Goal: Task Accomplishment & Management: Use online tool/utility

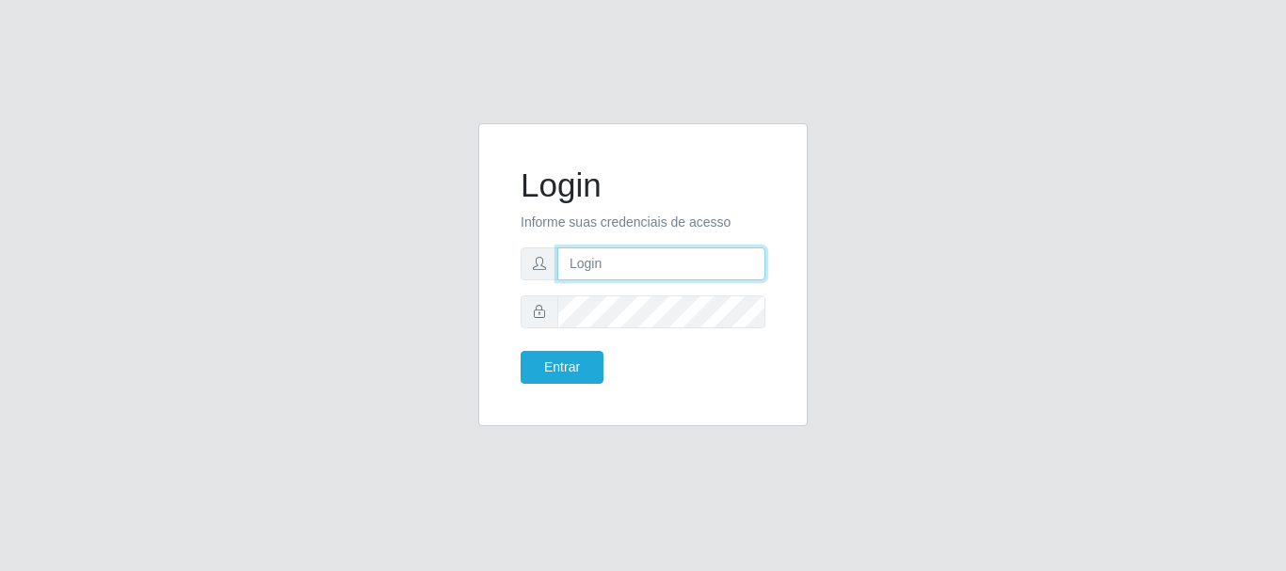
click at [584, 267] on input "text" at bounding box center [661, 264] width 208 height 33
type input "ritaiwof@b5"
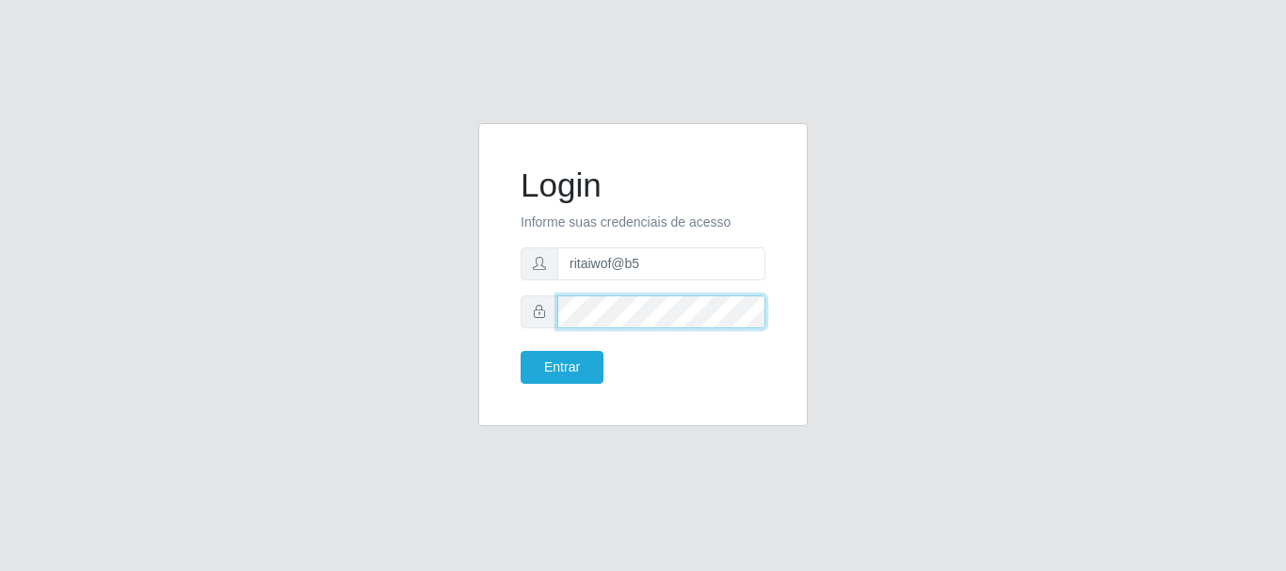
click at [520, 351] on button "Entrar" at bounding box center [561, 367] width 83 height 33
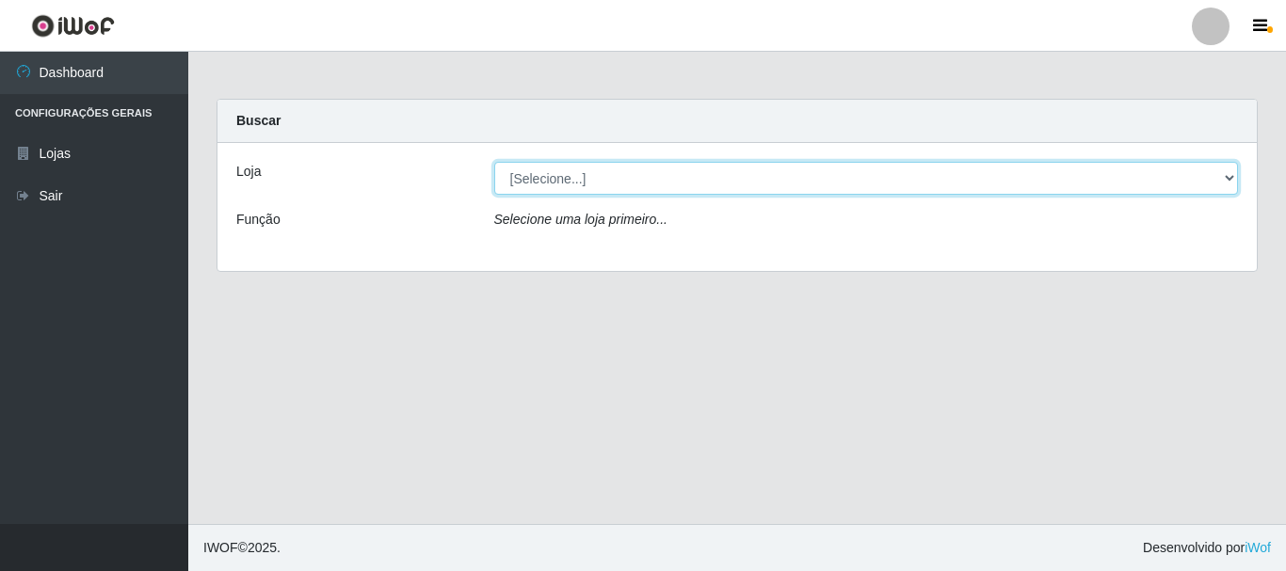
click at [1231, 178] on select "[Selecione...] Bemais Supermercados - B5 Anatólia" at bounding box center [866, 178] width 744 height 33
select select "405"
click at [494, 162] on select "[Selecione...] Bemais Supermercados - B5 Anatólia" at bounding box center [866, 178] width 744 height 33
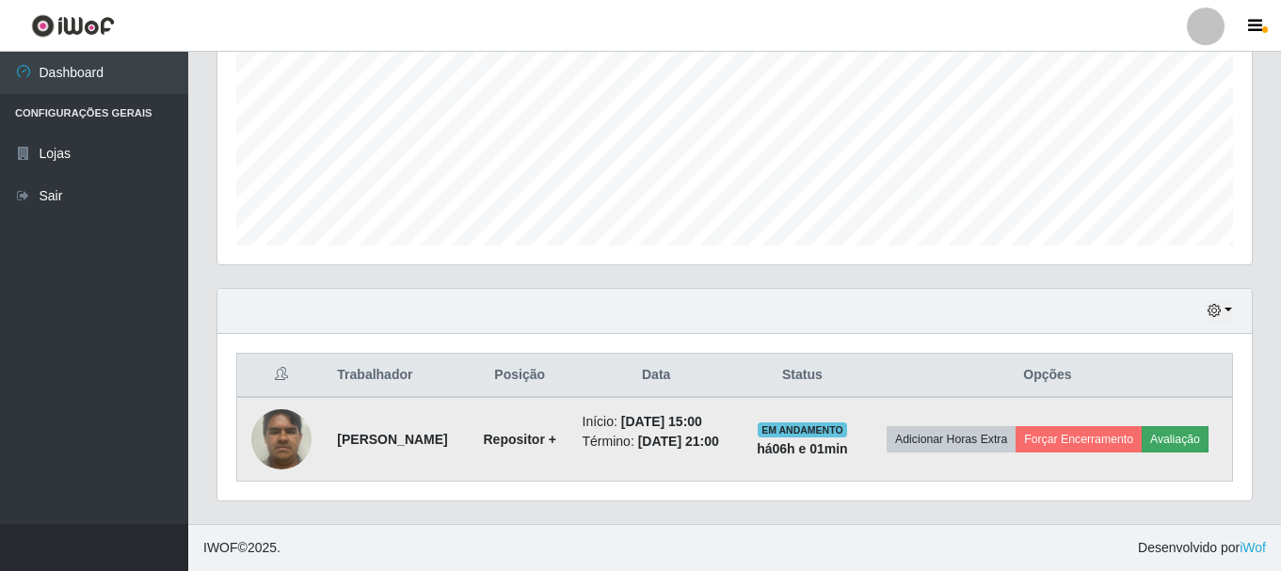
scroll to position [441, 0]
click at [1142, 446] on button "Avaliação" at bounding box center [1175, 439] width 67 height 26
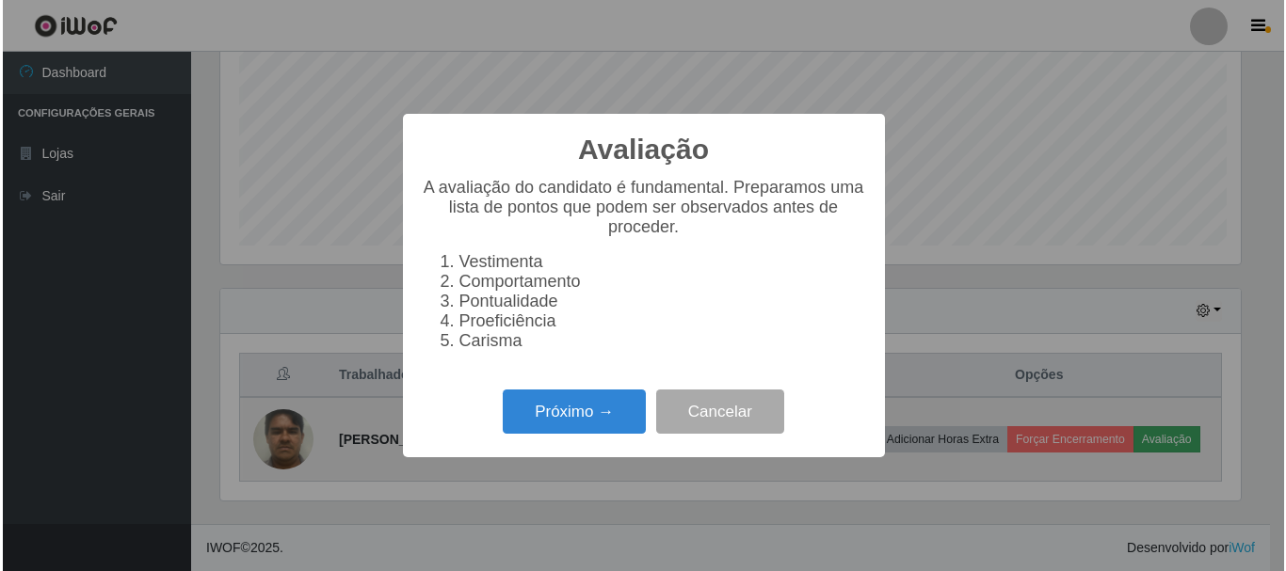
scroll to position [391, 1025]
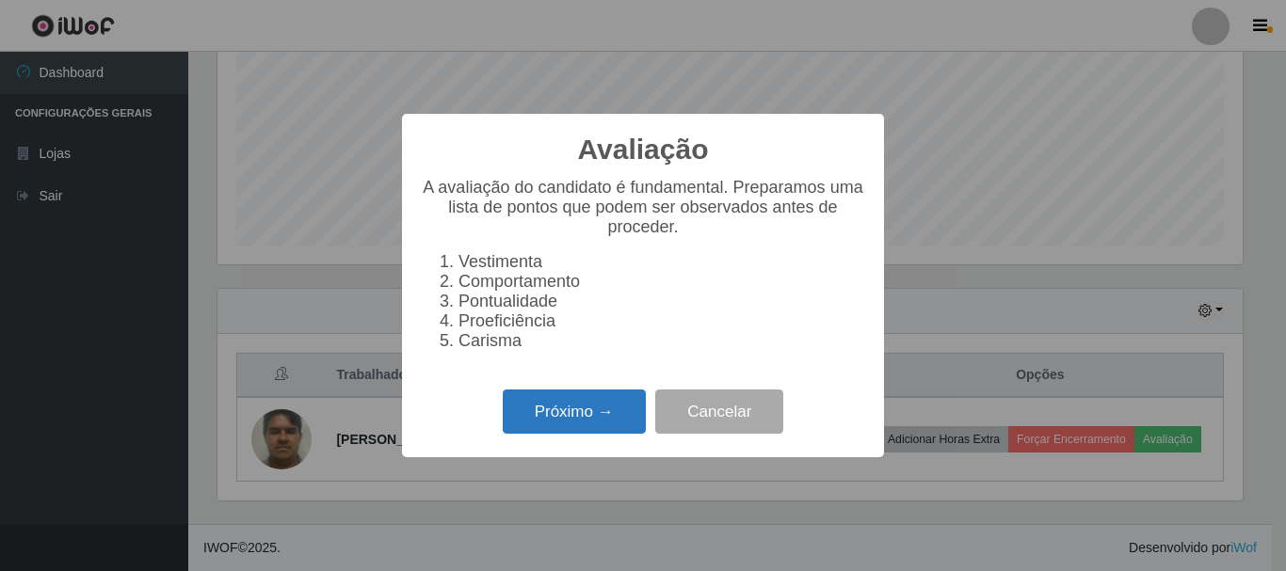
click at [615, 412] on button "Próximo →" at bounding box center [574, 412] width 143 height 44
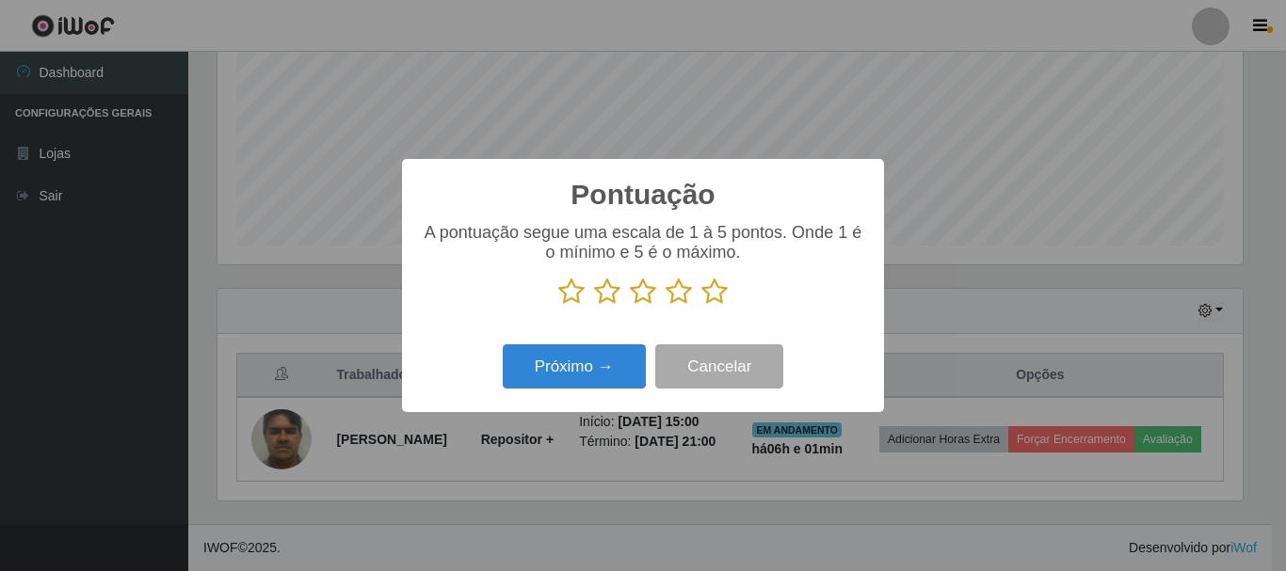
scroll to position [940726, 940092]
drag, startPoint x: 716, startPoint y: 292, endPoint x: 702, endPoint y: 314, distance: 26.6
click at [711, 306] on icon at bounding box center [714, 292] width 26 height 28
click at [701, 306] on input "radio" at bounding box center [701, 306] width 0 height 0
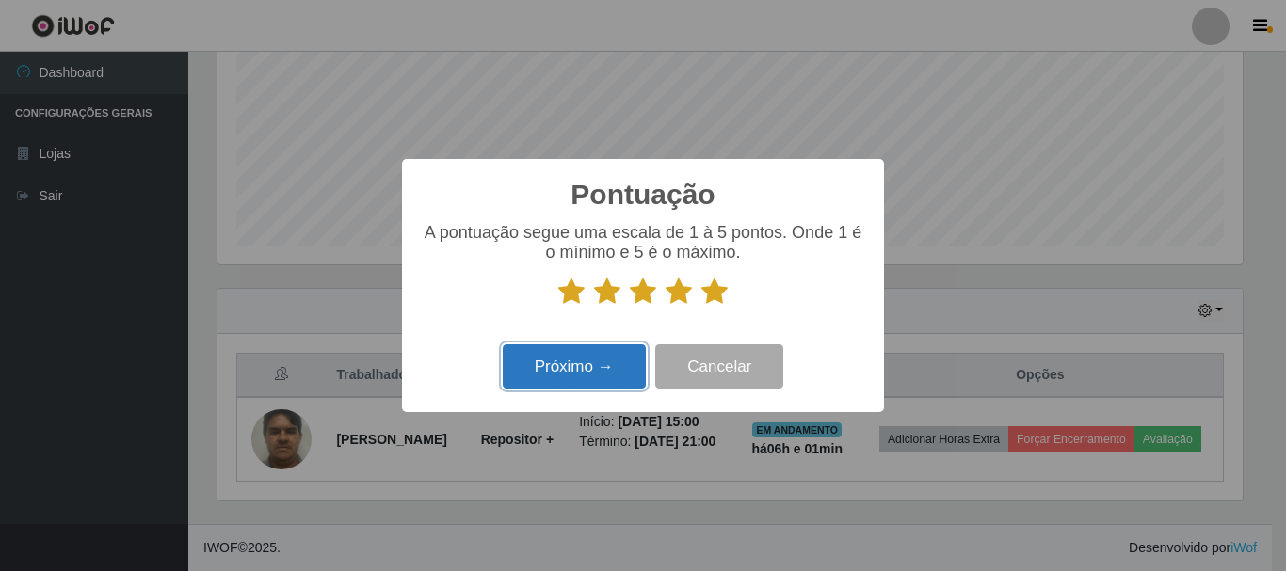
click at [623, 367] on button "Próximo →" at bounding box center [574, 366] width 143 height 44
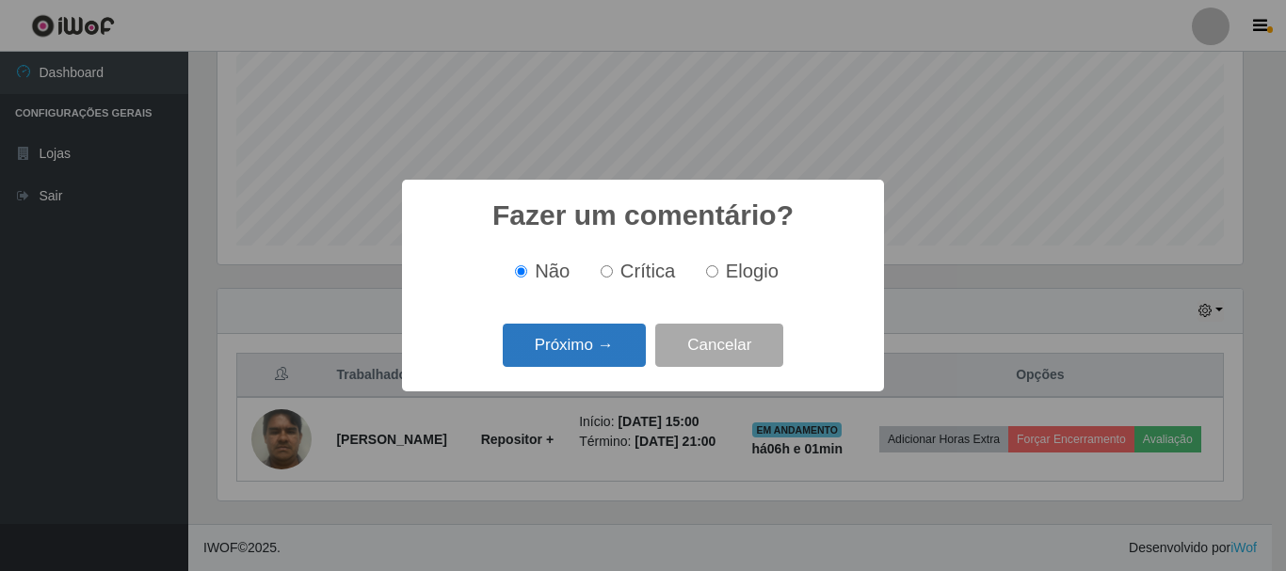
click at [595, 334] on button "Próximo →" at bounding box center [574, 346] width 143 height 44
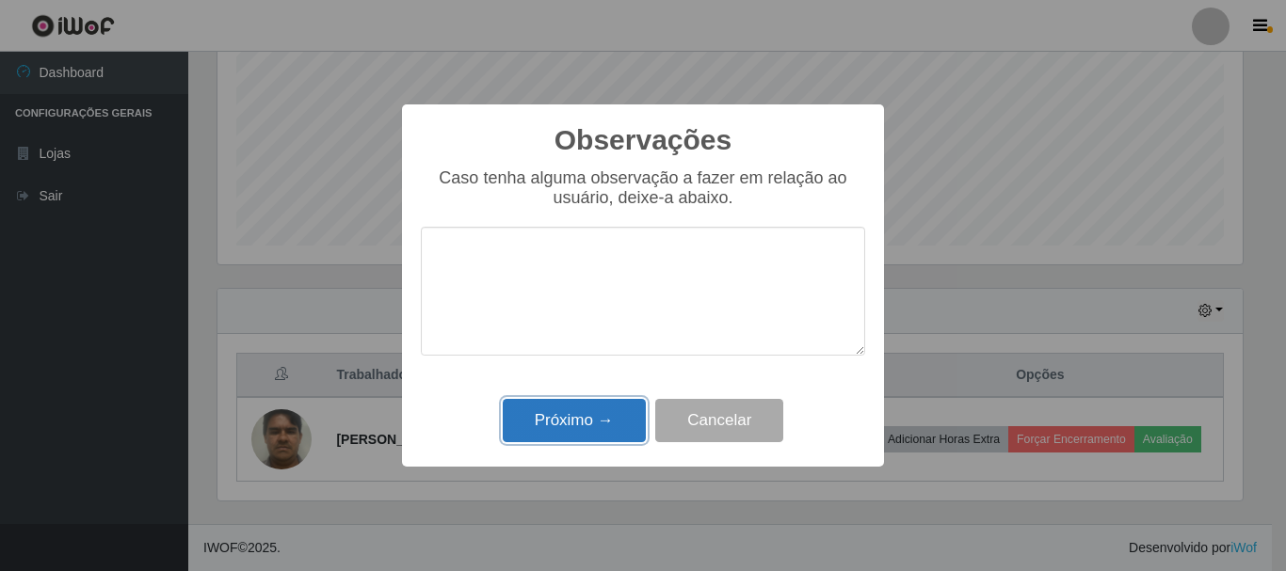
click at [599, 411] on button "Próximo →" at bounding box center [574, 421] width 143 height 44
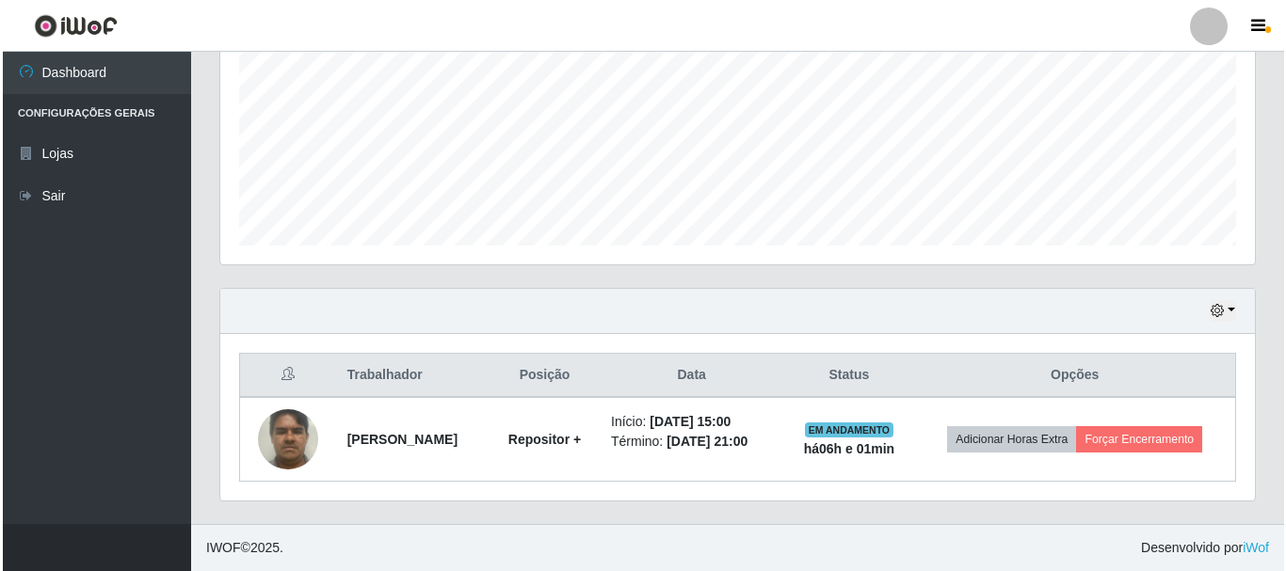
scroll to position [427, 0]
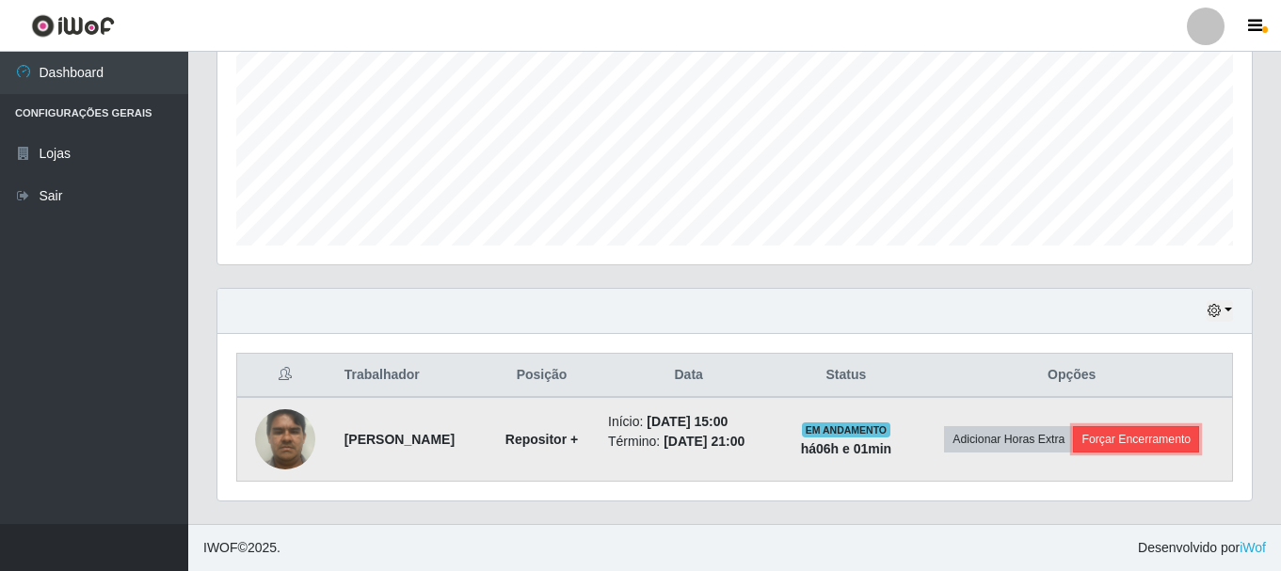
click at [1161, 440] on button "Forçar Encerramento" at bounding box center [1136, 439] width 126 height 26
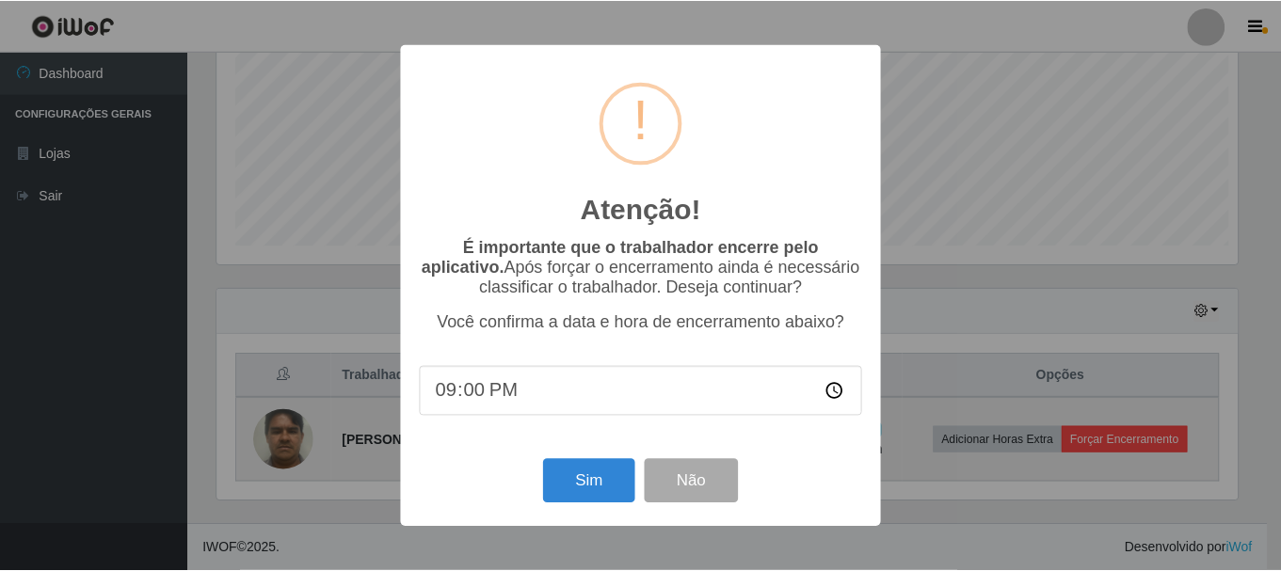
scroll to position [391, 1025]
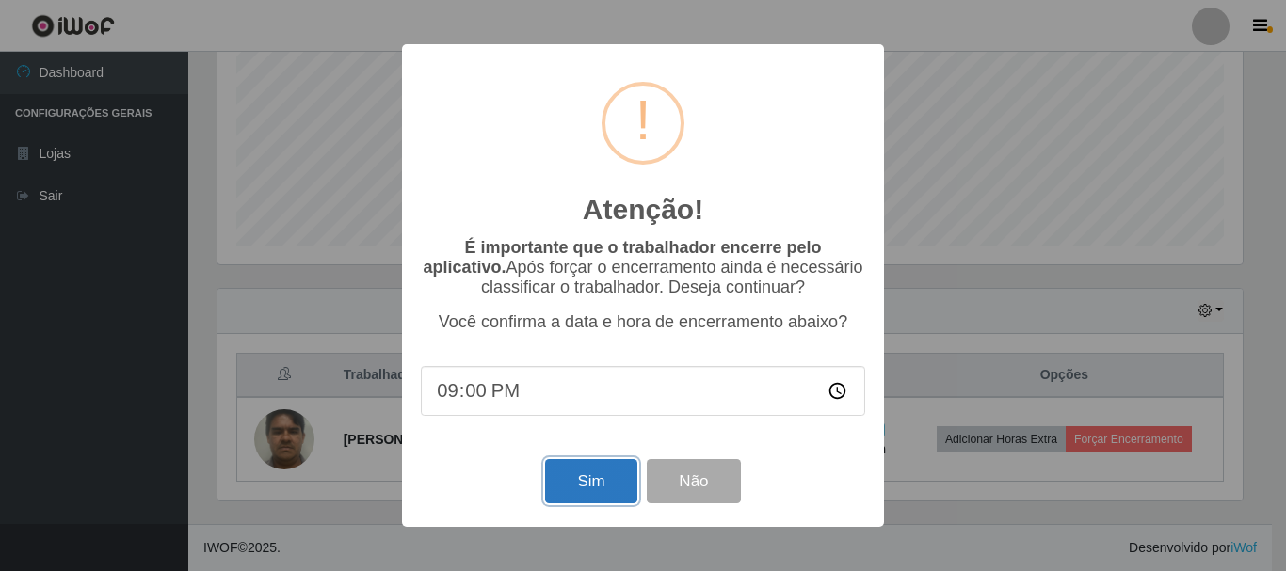
click at [584, 478] on button "Sim" at bounding box center [590, 481] width 91 height 44
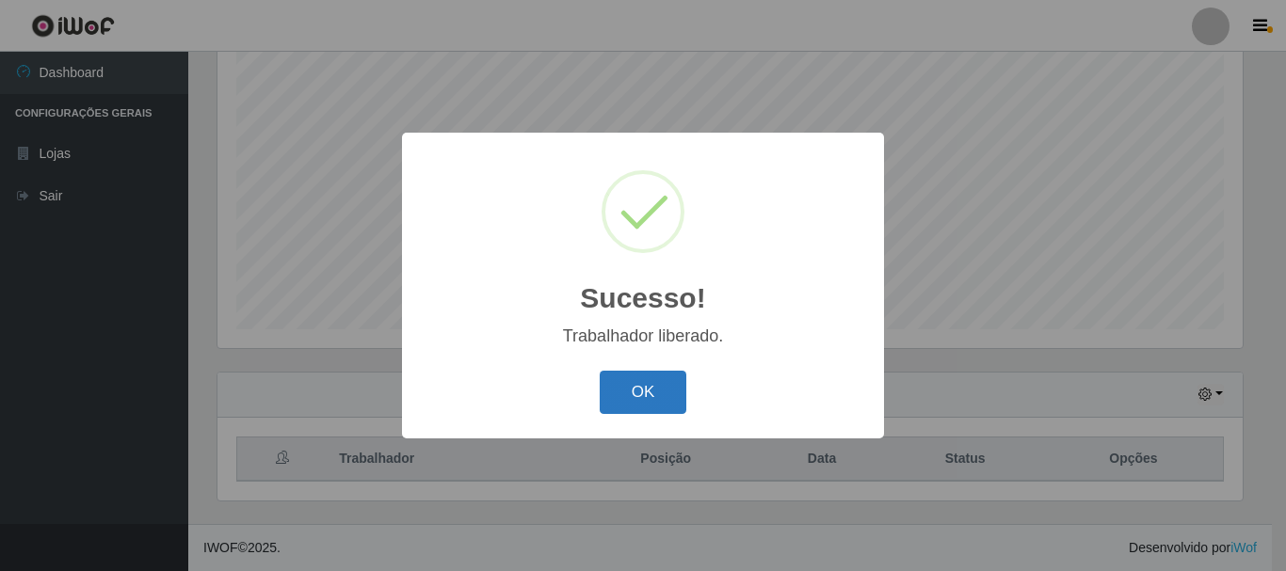
click at [638, 391] on button "OK" at bounding box center [643, 393] width 88 height 44
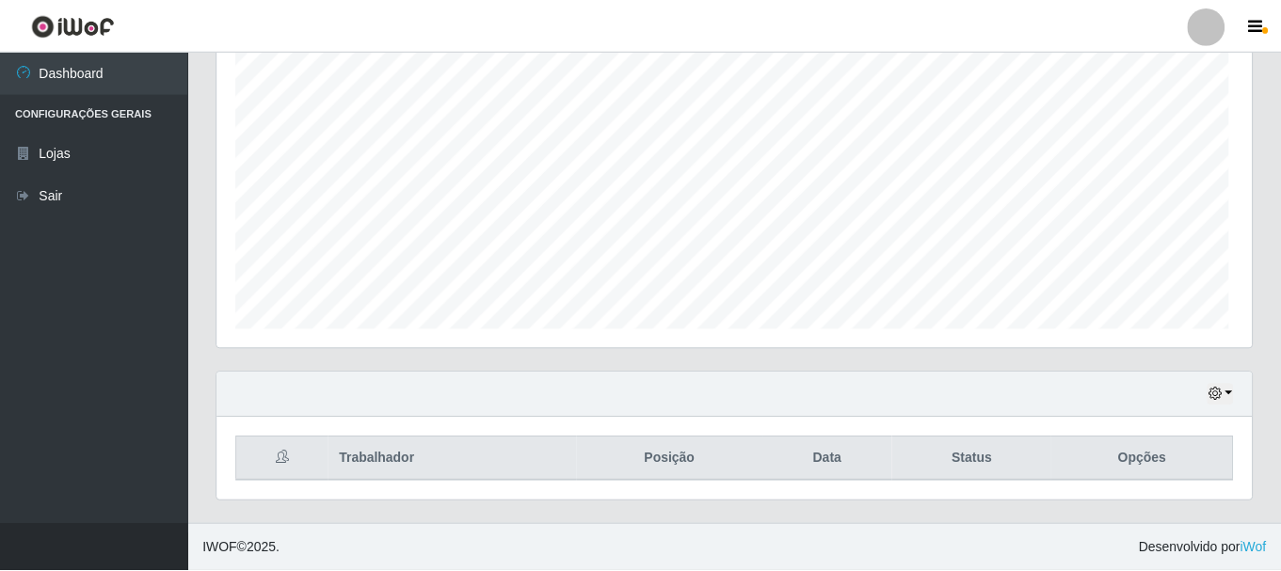
scroll to position [391, 1034]
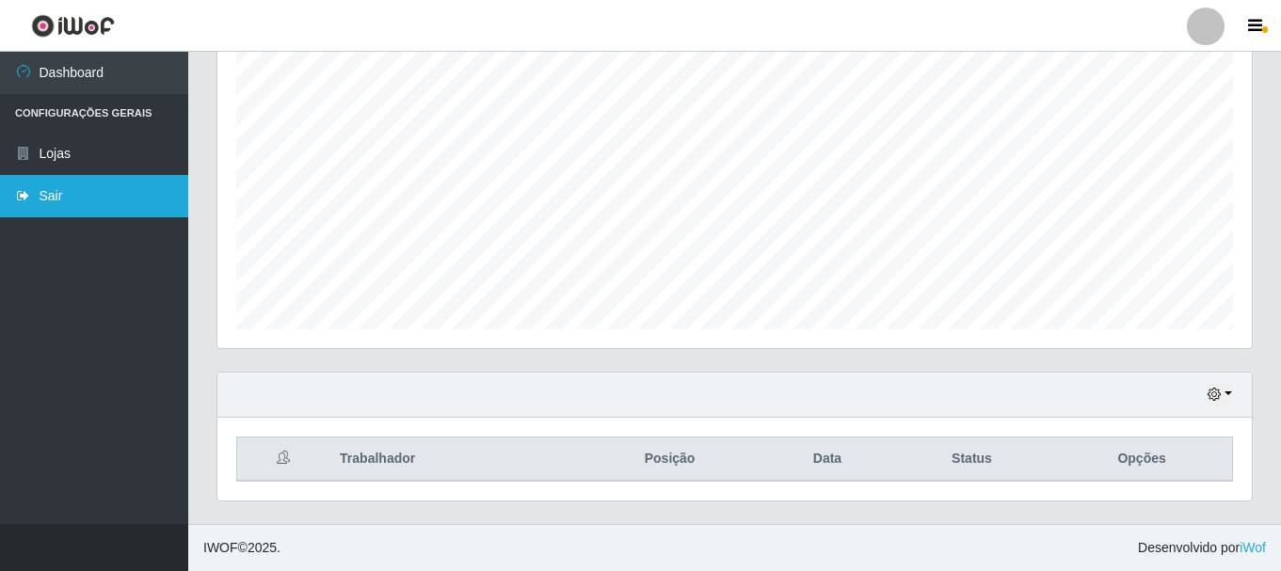
click at [101, 195] on link "Sair" at bounding box center [94, 196] width 188 height 42
